Goal: Transaction & Acquisition: Obtain resource

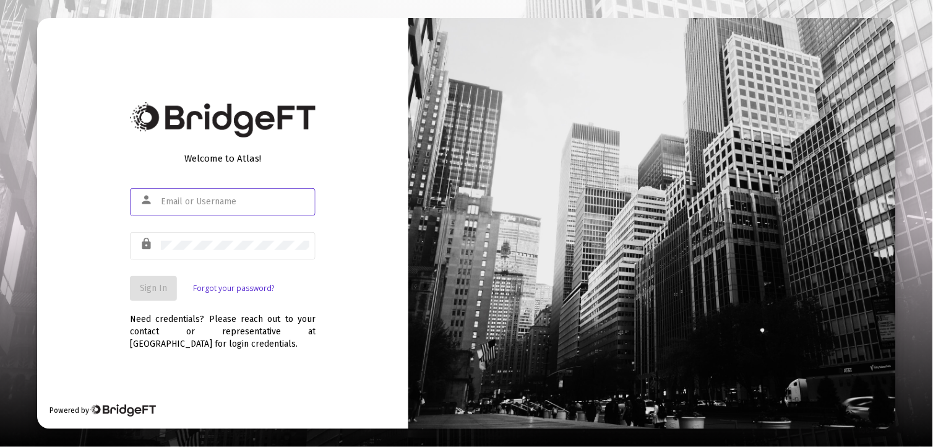
click at [180, 205] on input "text" at bounding box center [235, 202] width 148 height 10
type input "[EMAIL_ADDRESS][DOMAIN_NAME]"
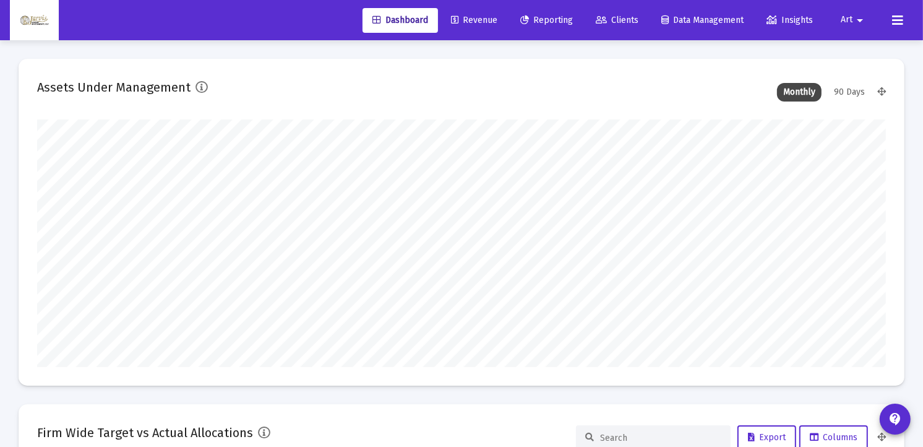
scroll to position [247, 849]
type input "[DATE]"
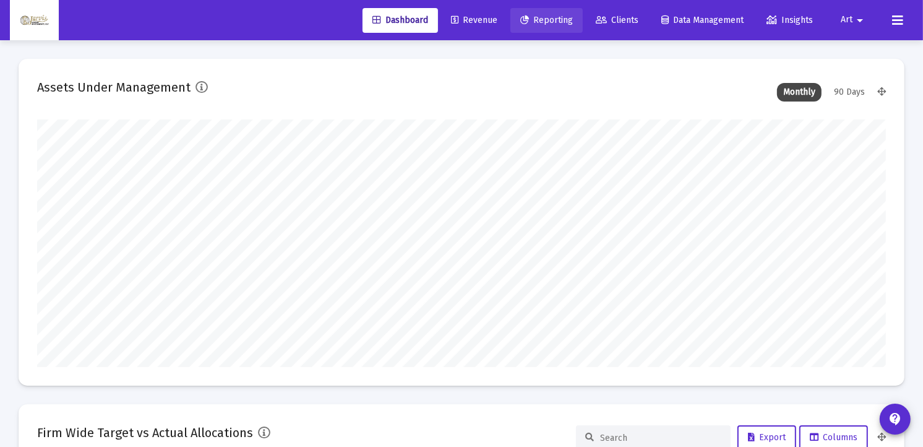
click at [559, 20] on span "Reporting" at bounding box center [546, 20] width 53 height 11
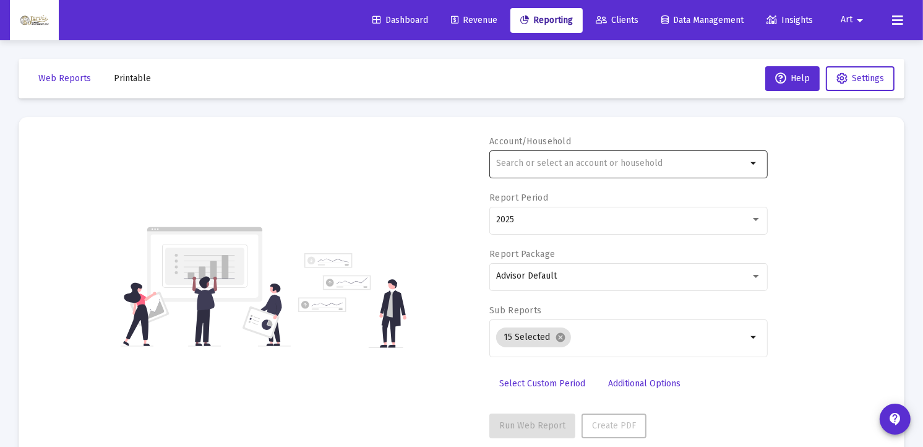
click at [601, 162] on input "text" at bounding box center [621, 163] width 251 height 10
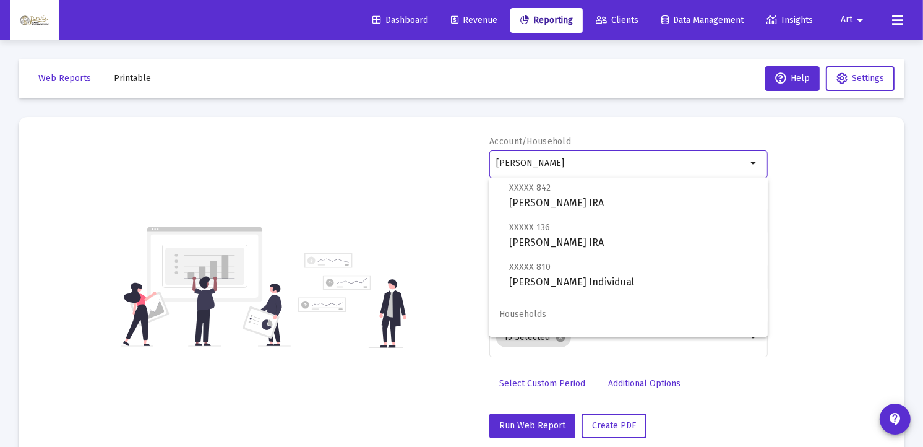
scroll to position [49, 0]
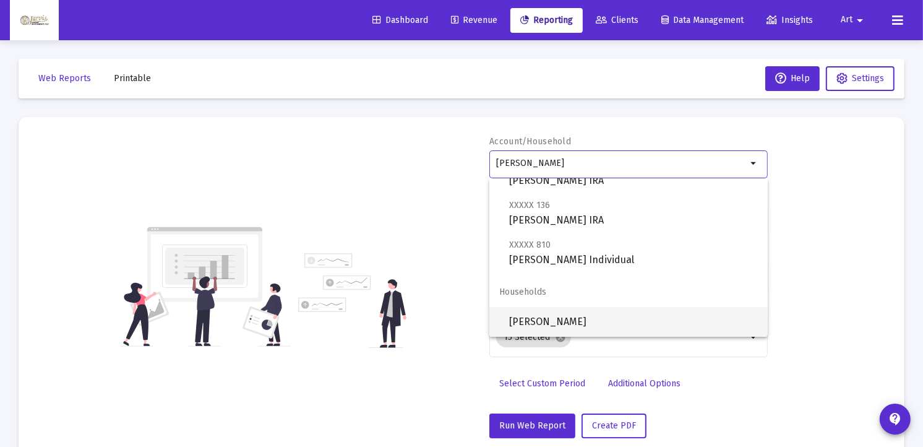
click at [578, 320] on span "[PERSON_NAME]" at bounding box center [633, 322] width 249 height 30
type input "[PERSON_NAME]"
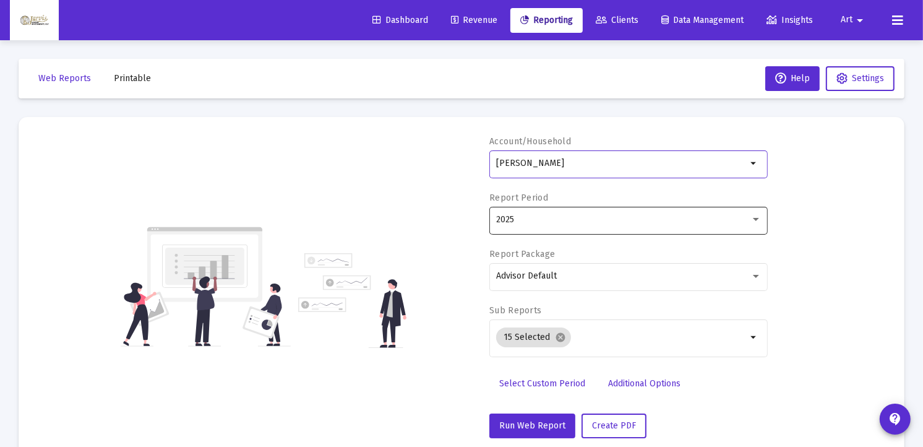
click at [758, 217] on div at bounding box center [755, 220] width 11 height 10
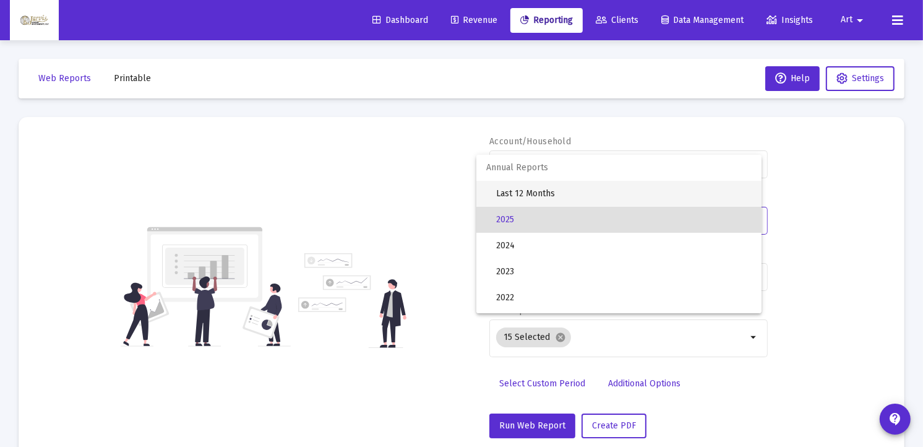
click at [554, 197] on span "Last 12 Months" at bounding box center [624, 194] width 256 height 26
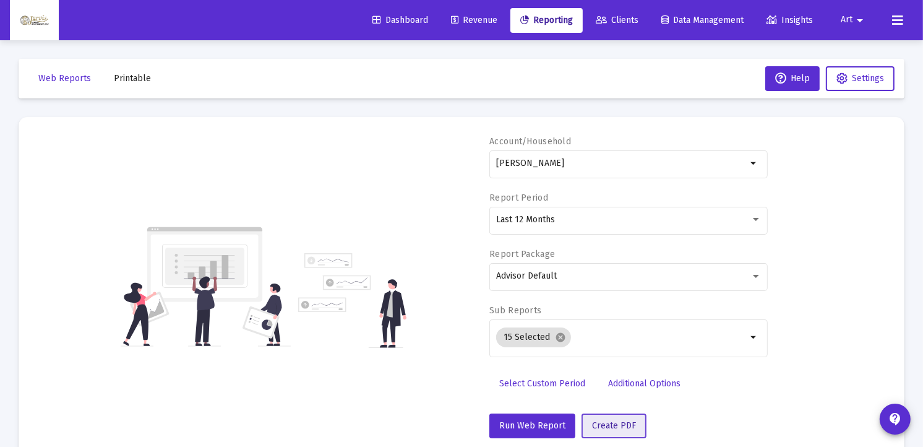
click at [623, 425] on span "Create PDF" at bounding box center [614, 425] width 44 height 11
click at [134, 75] on span "Printable" at bounding box center [132, 78] width 37 height 11
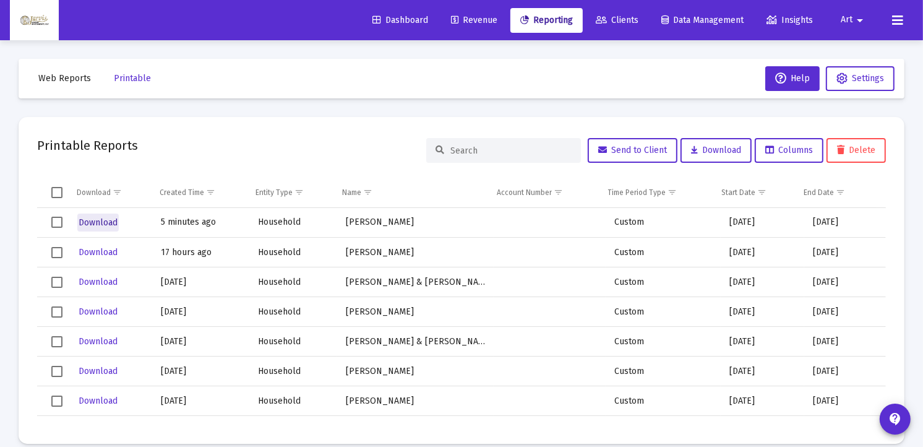
click at [92, 221] on span "Download" at bounding box center [98, 222] width 39 height 11
